Goal: Task Accomplishment & Management: Manage account settings

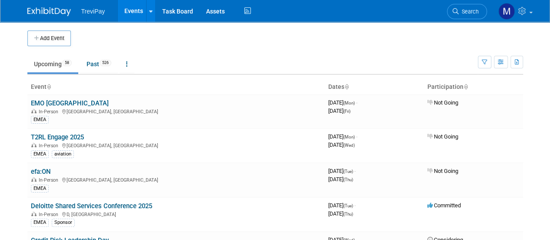
drag, startPoint x: 461, startPoint y: 13, endPoint x: 469, endPoint y: 13, distance: 7.4
click at [461, 13] on span "Search" at bounding box center [469, 11] width 20 height 7
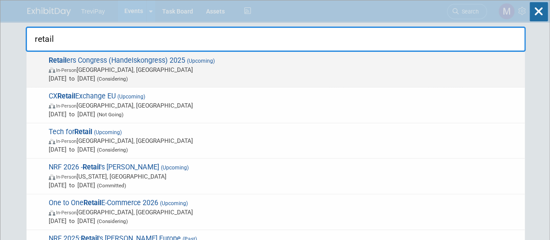
type input "retail"
click at [143, 61] on span "Retail ers Congress (Handelskongress) 2025 (Upcoming) In-Person [GEOGRAPHIC_DAT…" at bounding box center [283, 69] width 474 height 27
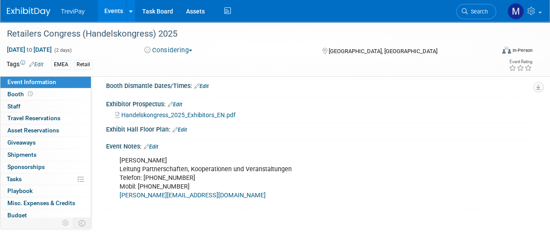
scroll to position [190, 0]
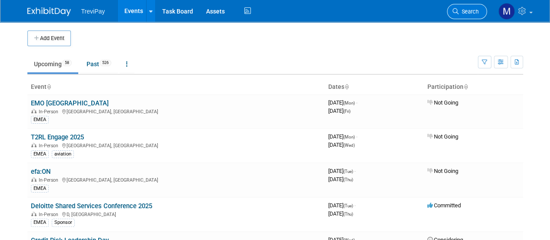
click at [457, 12] on icon at bounding box center [456, 11] width 6 height 6
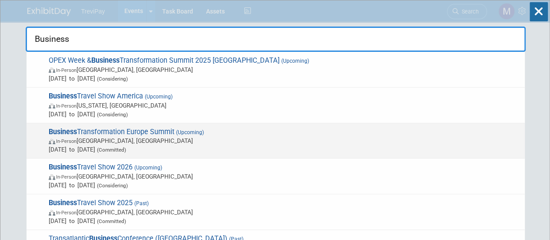
type input "Business"
click at [165, 129] on span "Business Transformation Europe Summit (Upcoming) In-Person Amsterdam, Netherlan…" at bounding box center [283, 140] width 474 height 27
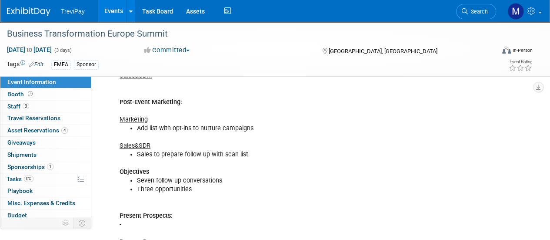
scroll to position [348, 0]
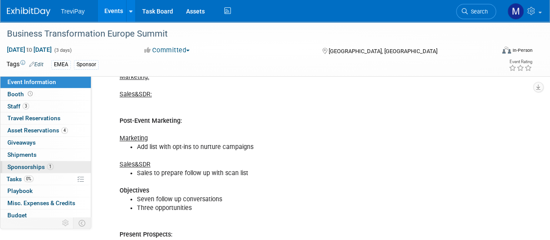
click at [23, 161] on link "1 Sponsorships 1" at bounding box center [45, 167] width 90 height 12
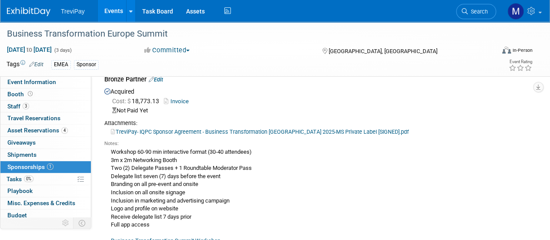
scroll to position [0, 0]
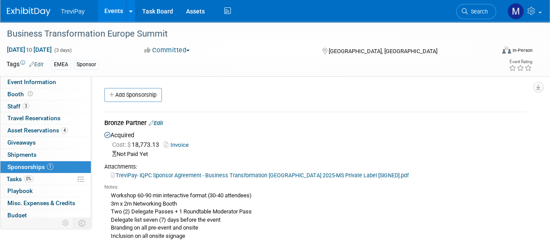
click at [158, 120] on link "Edit" at bounding box center [156, 123] width 14 height 7
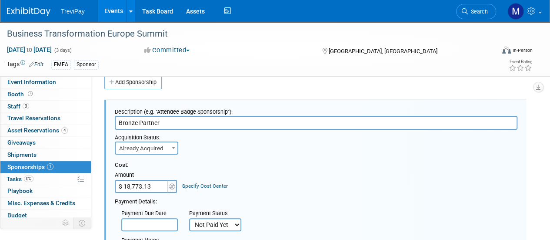
scroll to position [187, 0]
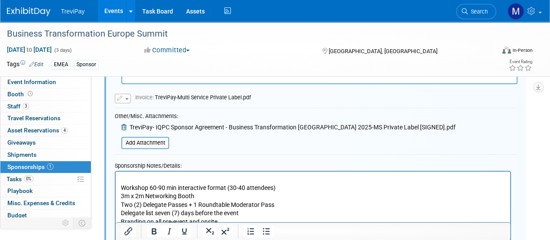
click at [131, 179] on p "Rich Text Area. Press ALT-0 for help." at bounding box center [313, 179] width 384 height 9
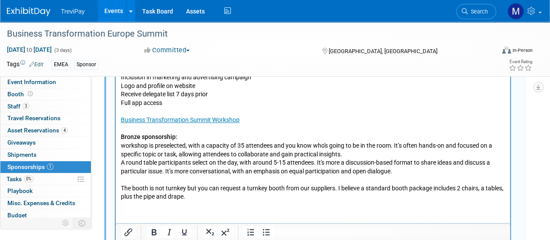
scroll to position [474, 0]
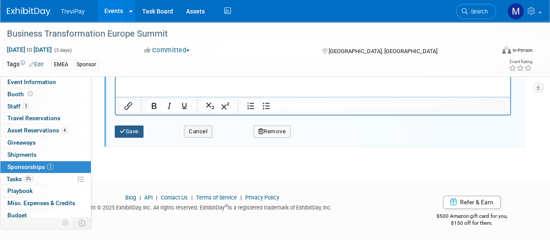
click at [132, 130] on button "Save" at bounding box center [129, 131] width 29 height 12
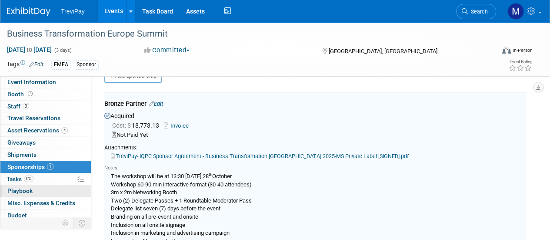
scroll to position [13, 0]
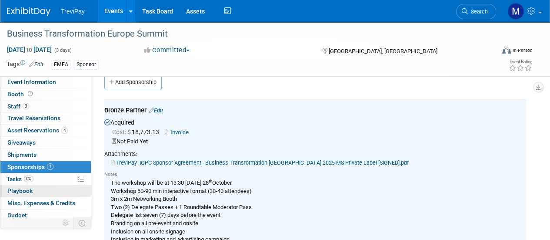
click at [6, 186] on link "0 Playbook 0" at bounding box center [45, 191] width 90 height 12
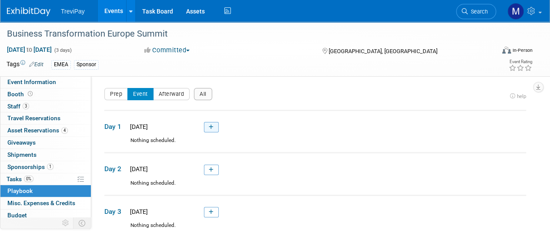
click at [214, 125] on link at bounding box center [211, 127] width 15 height 10
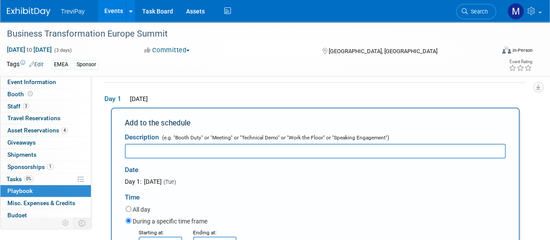
paste input "The workshop will be at 13:30 on Tuesday 28th October"
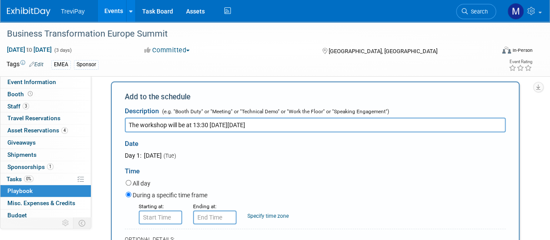
scroll to position [71, 0]
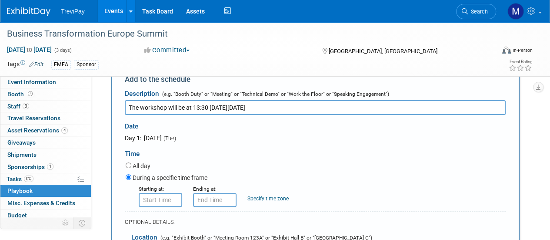
type input "The workshop will be at 13:30 on Tuesday 28th October"
click at [163, 197] on input "8:00 AM" at bounding box center [160, 200] width 43 height 14
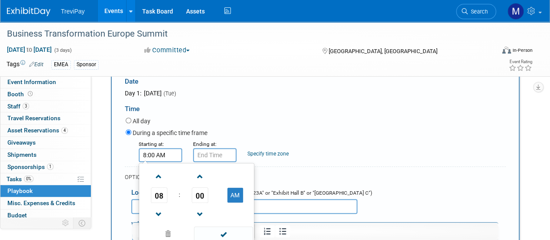
scroll to position [158, 0]
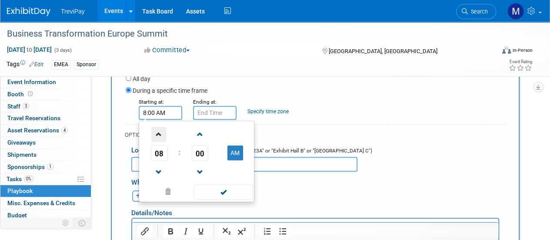
click at [160, 134] on span at bounding box center [158, 134] width 15 height 15
click at [156, 139] on span at bounding box center [158, 134] width 15 height 15
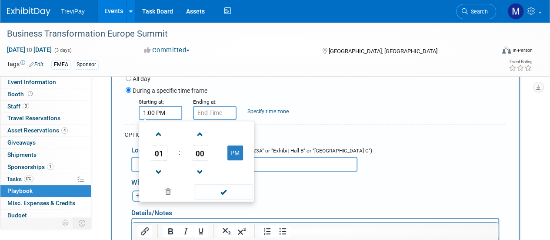
click at [198, 149] on span "00" at bounding box center [200, 153] width 17 height 16
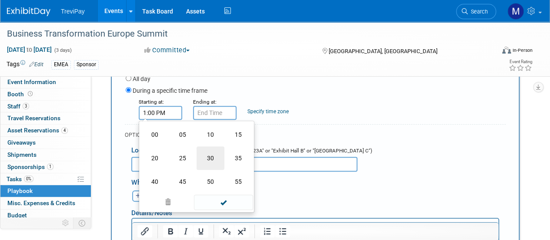
click at [211, 156] on td "30" at bounding box center [211, 157] width 28 height 23
type input "1:30 PM"
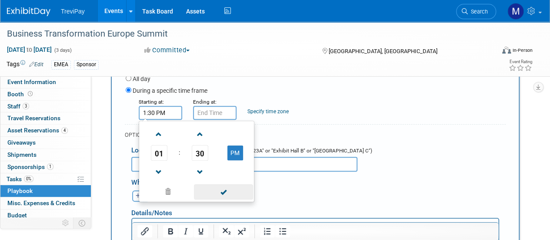
click at [234, 190] on span at bounding box center [223, 191] width 59 height 15
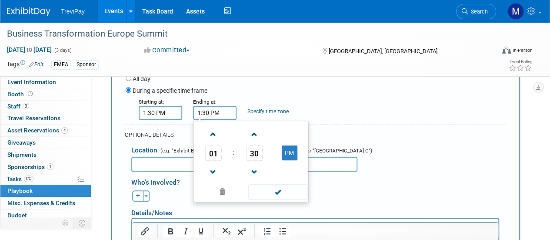
click at [216, 114] on input "1:30 PM" at bounding box center [214, 113] width 43 height 14
click at [216, 132] on span at bounding box center [213, 134] width 15 height 15
click at [213, 133] on span at bounding box center [213, 134] width 15 height 15
click at [257, 146] on span "30" at bounding box center [254, 153] width 17 height 16
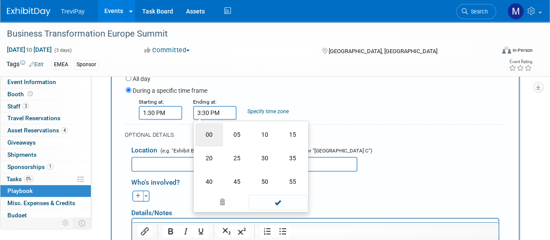
click at [210, 136] on td "00" at bounding box center [209, 134] width 28 height 23
type input "3:00 PM"
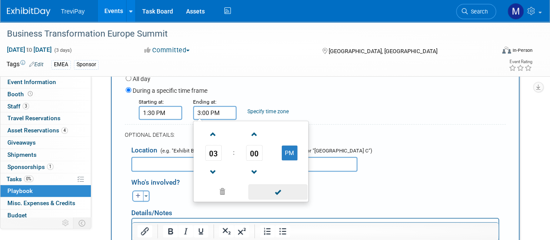
click at [279, 187] on span at bounding box center [277, 191] width 59 height 15
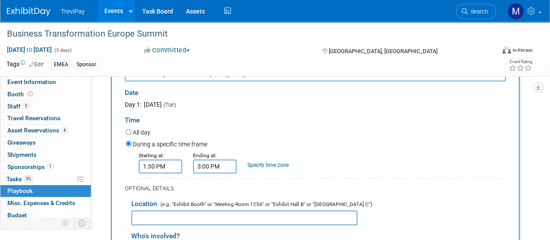
scroll to position [71, 0]
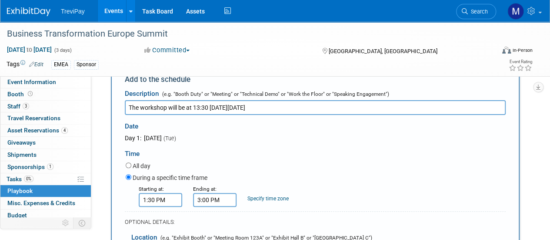
drag, startPoint x: 170, startPoint y: 106, endPoint x: 280, endPoint y: 104, distance: 110.5
click at [280, 104] on input "The workshop will be at 13:30 on Tuesday 28th October" at bounding box center [315, 107] width 381 height 15
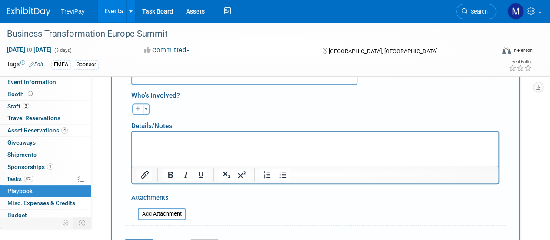
scroll to position [202, 0]
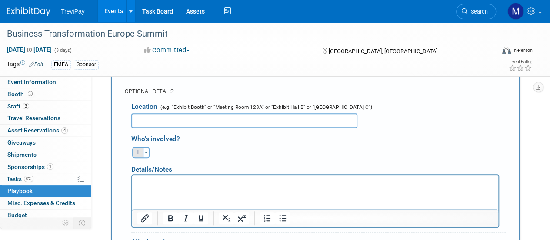
type input "The workshop"
click at [136, 153] on icon "button" at bounding box center [138, 152] width 5 height 5
select select
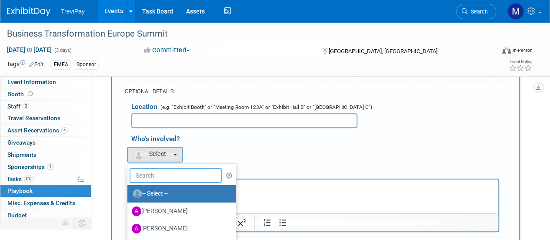
click at [151, 174] on input "text" at bounding box center [176, 175] width 92 height 15
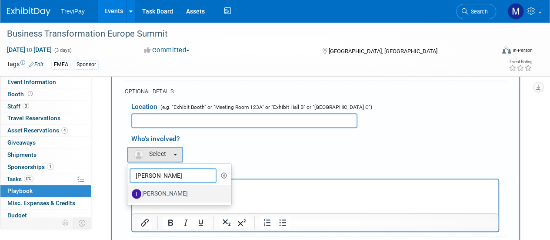
type input "Inez"
drag, startPoint x: 178, startPoint y: 193, endPoint x: 63, endPoint y: 7, distance: 218.4
click at [178, 193] on label "Inez Berkhof" at bounding box center [177, 194] width 91 height 14
click at [129, 193] on input "Inez Berkhof" at bounding box center [126, 193] width 6 height 6
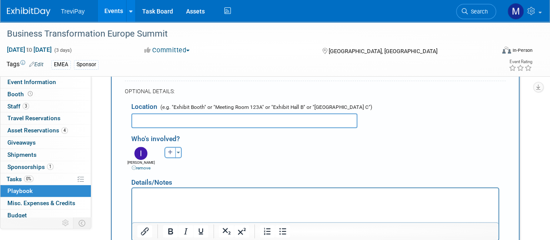
click at [222, 192] on p "Rich Text Area. Press ALT-0 for help." at bounding box center [315, 195] width 356 height 9
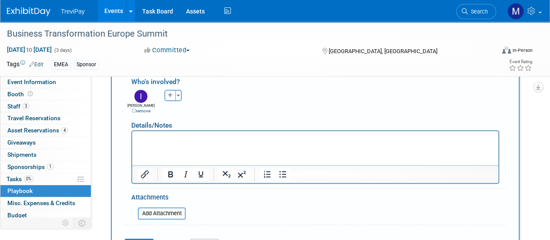
scroll to position [245, 0]
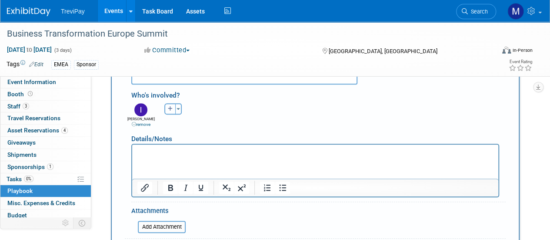
click at [169, 107] on icon "button" at bounding box center [170, 108] width 5 height 5
select select
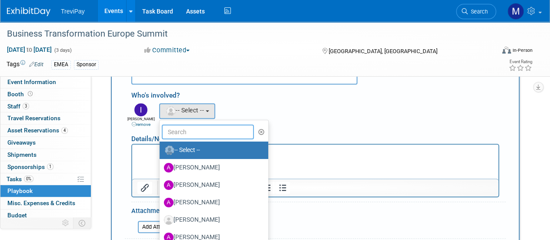
drag, startPoint x: 180, startPoint y: 130, endPoint x: 185, endPoint y: 131, distance: 5.2
click at [180, 130] on input "text" at bounding box center [208, 131] width 92 height 15
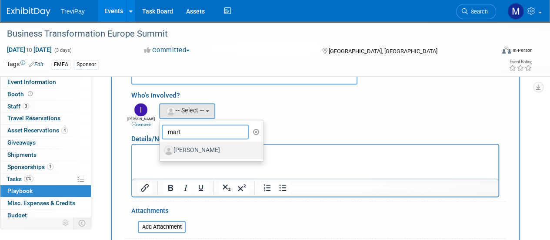
type input "mart"
click at [189, 147] on label "Martha Salinas" at bounding box center [209, 150] width 91 height 14
click at [161, 147] on input "Martha Salinas" at bounding box center [158, 149] width 6 height 6
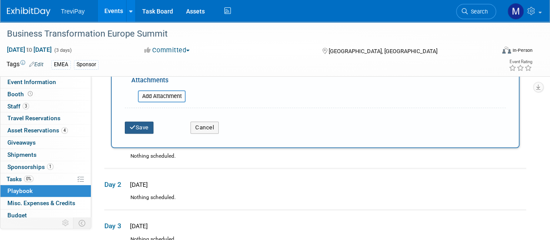
click at [139, 127] on button "Save" at bounding box center [139, 127] width 29 height 12
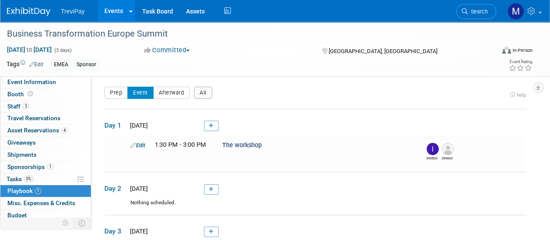
scroll to position [0, 0]
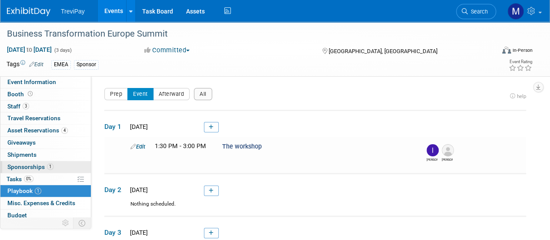
click at [26, 163] on span "Sponsorships 1" at bounding box center [30, 166] width 46 height 7
